Goal: Find specific page/section: Find specific page/section

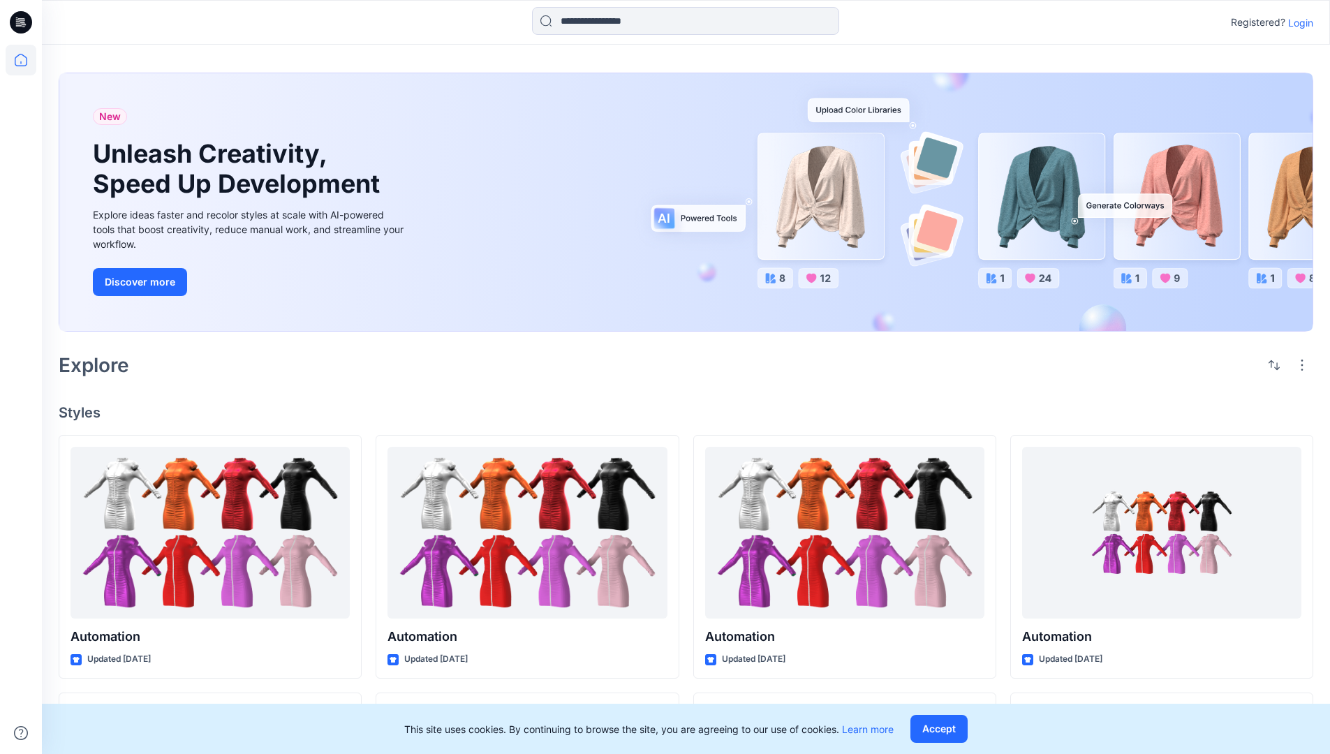
click at [1297, 22] on p "Login" at bounding box center [1300, 22] width 25 height 15
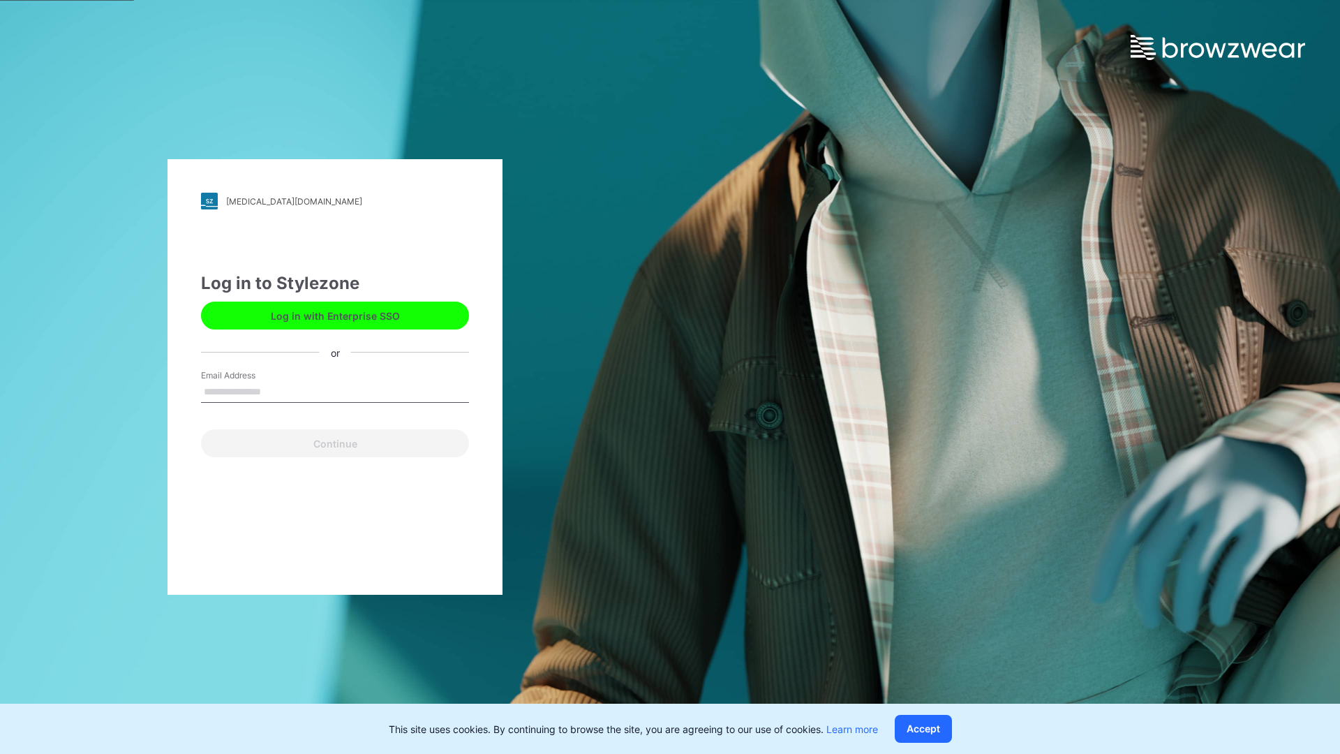
click at [276, 391] on input "Email Address" at bounding box center [335, 392] width 268 height 21
type input "**********"
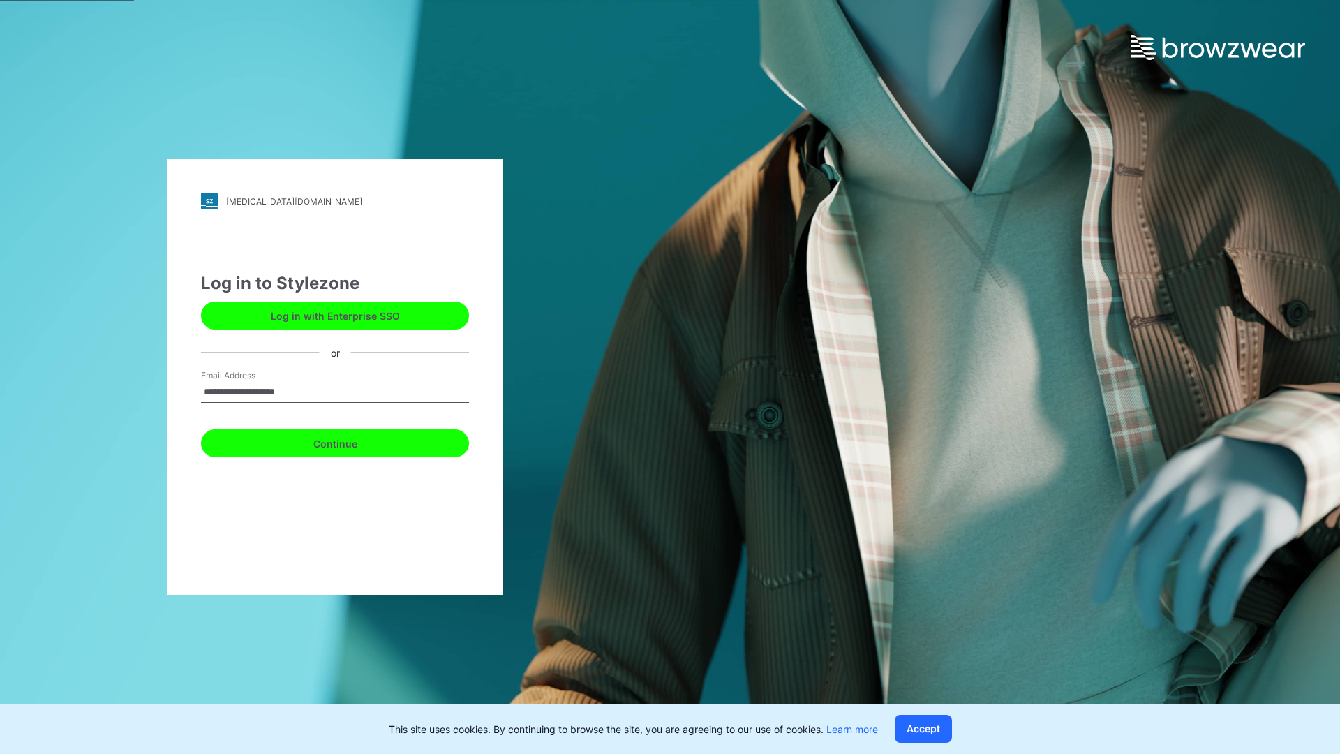
click at [350, 441] on button "Continue" at bounding box center [335, 443] width 268 height 28
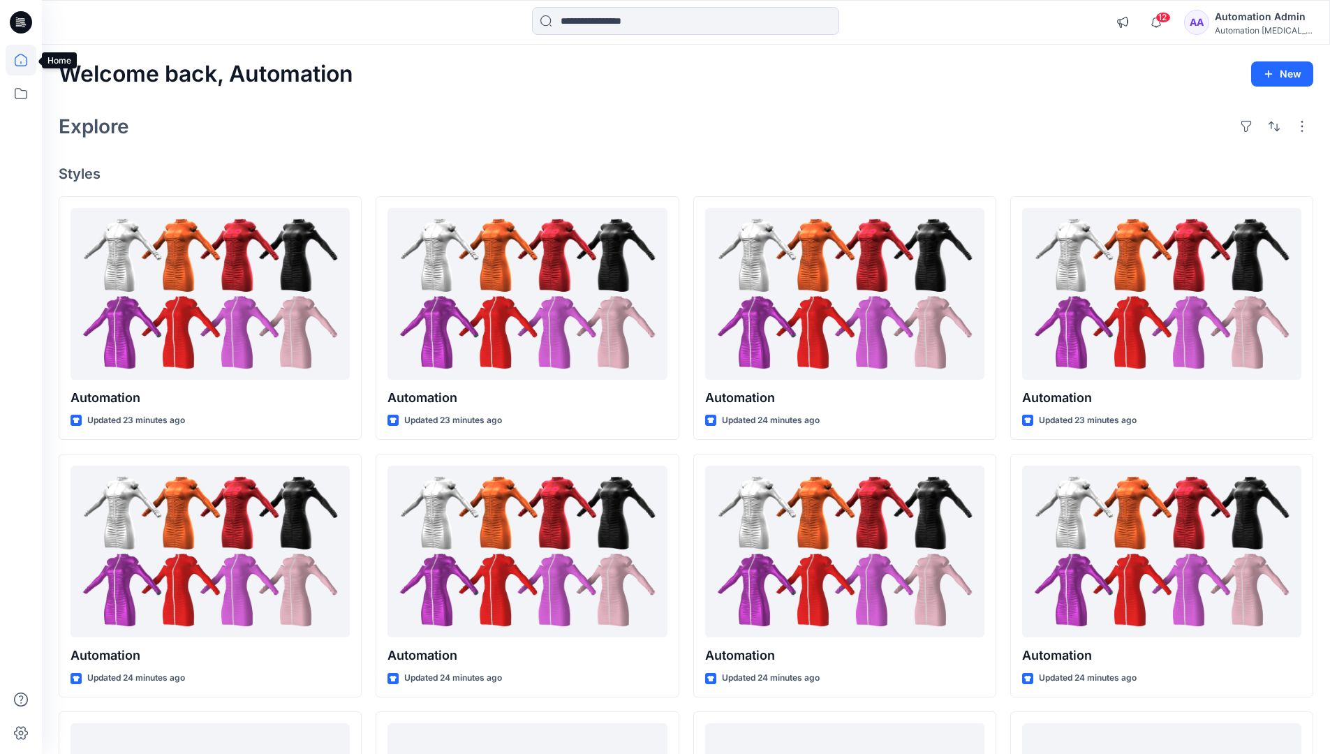
click at [27, 60] on icon at bounding box center [21, 60] width 13 height 13
click at [22, 91] on icon at bounding box center [21, 93] width 13 height 11
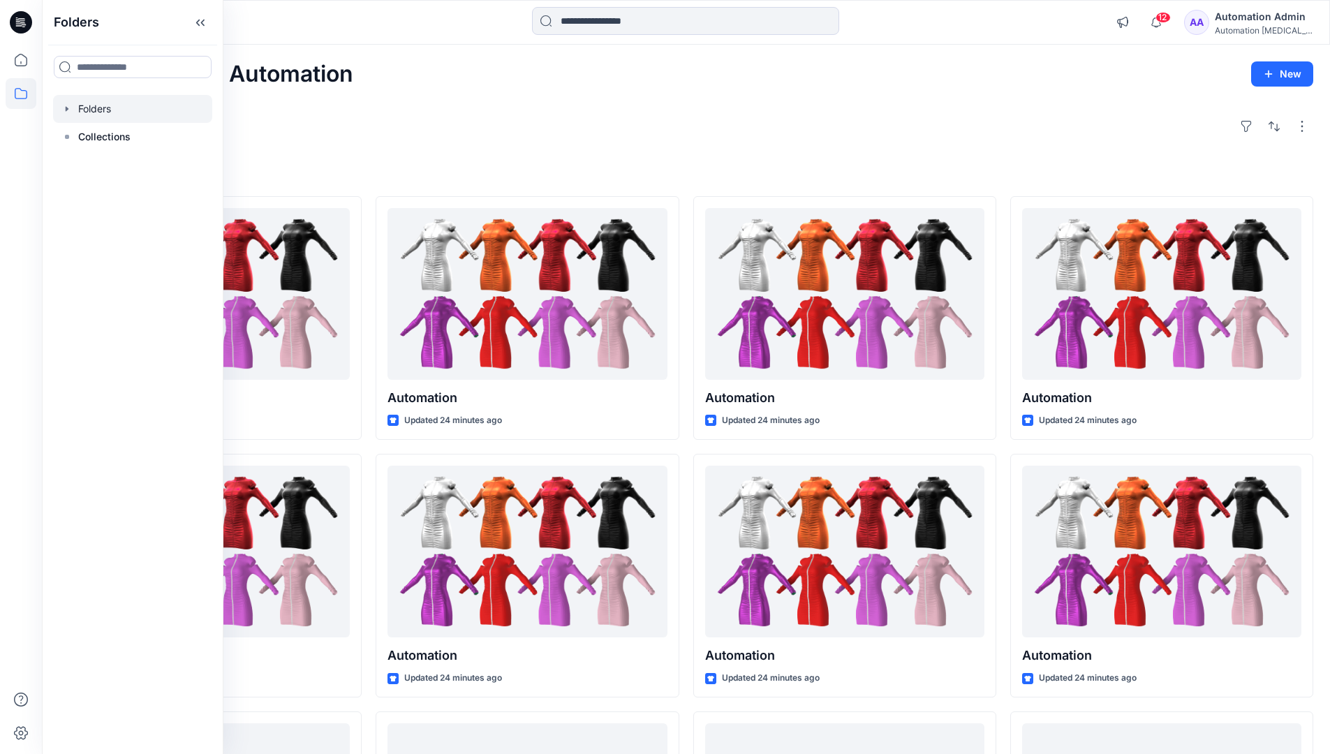
click at [102, 108] on div at bounding box center [132, 109] width 159 height 28
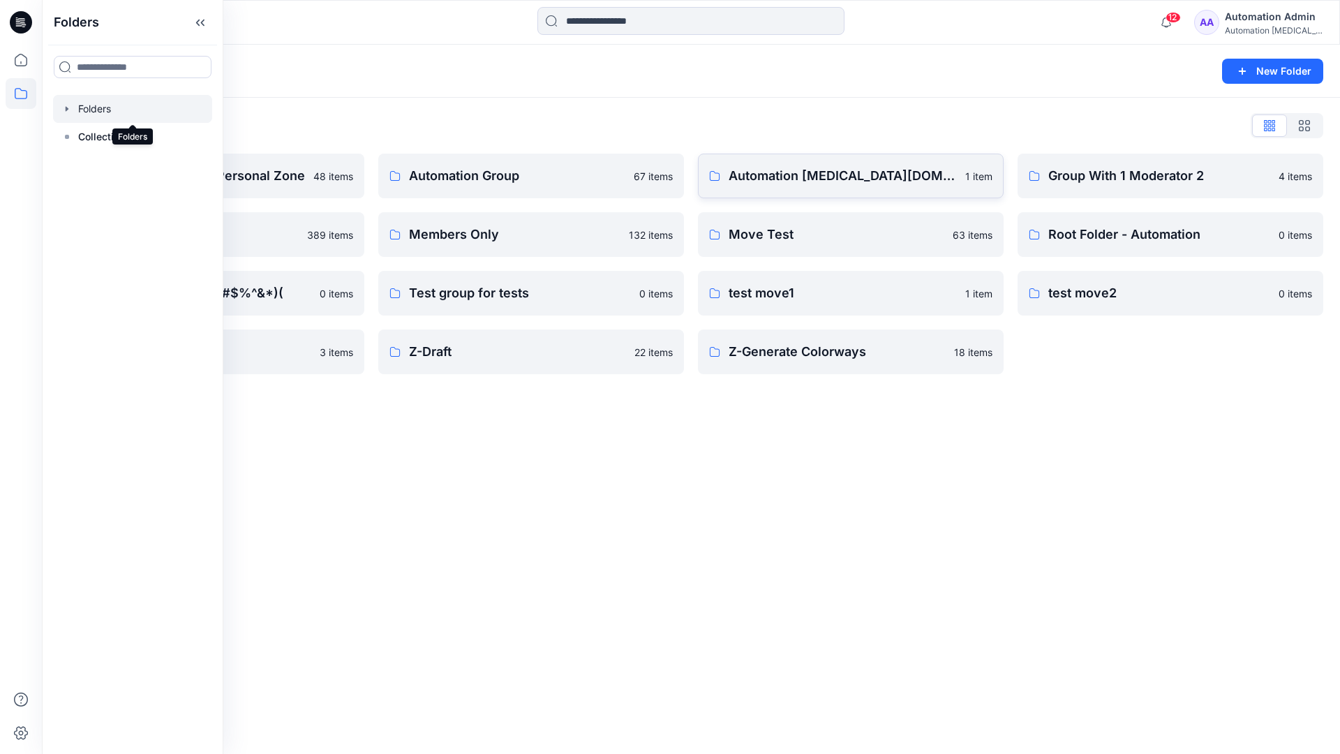
click at [801, 182] on p "Automation testim.io" at bounding box center [843, 176] width 228 height 20
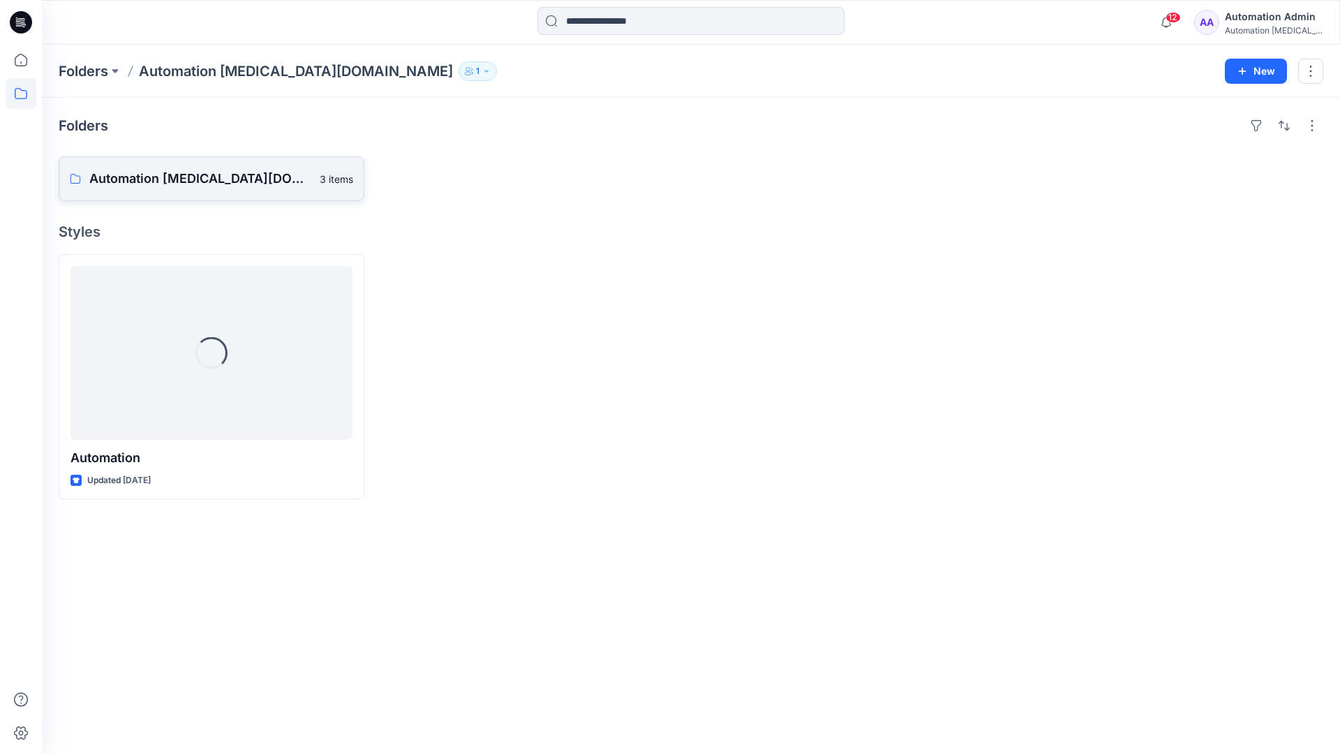
click at [197, 184] on p "Automation testim.io Board" at bounding box center [200, 179] width 222 height 20
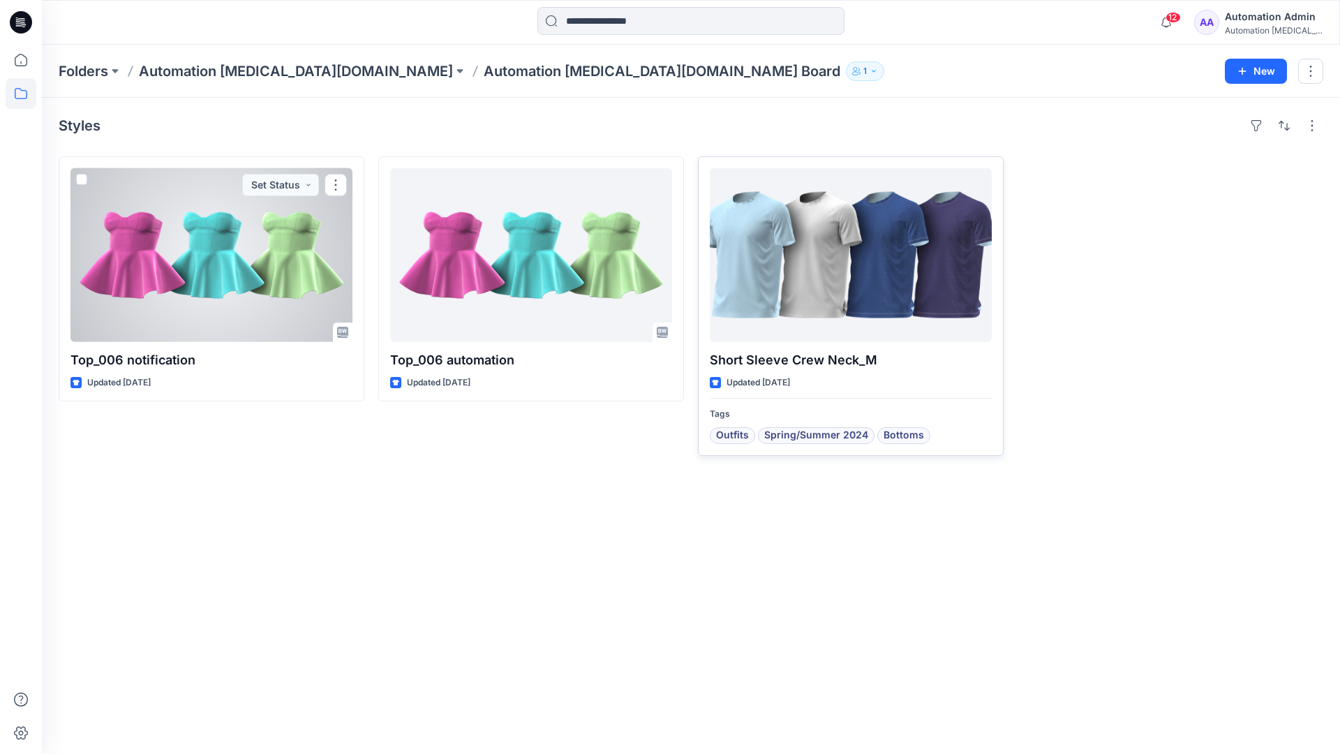
click at [799, 268] on div at bounding box center [851, 255] width 282 height 174
